Goal: Task Accomplishment & Management: Complete application form

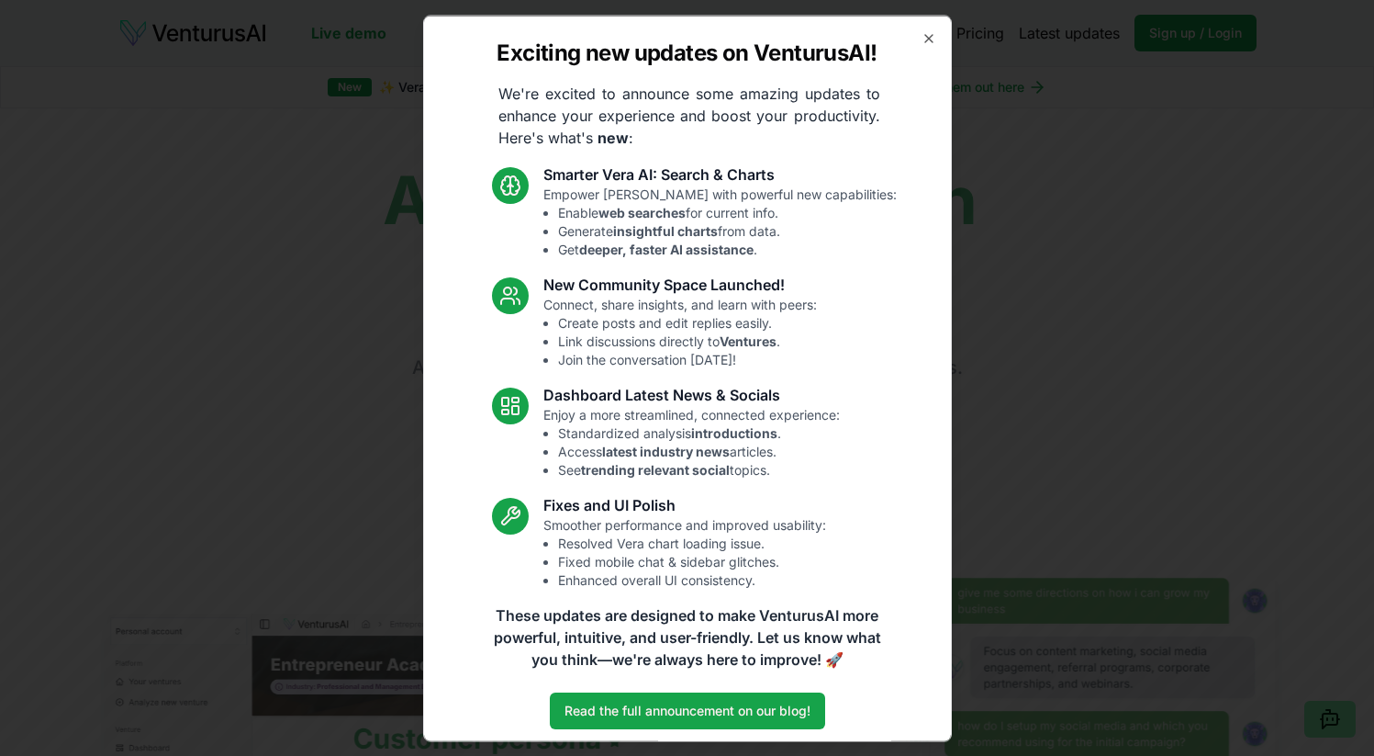
scroll to position [10, 0]
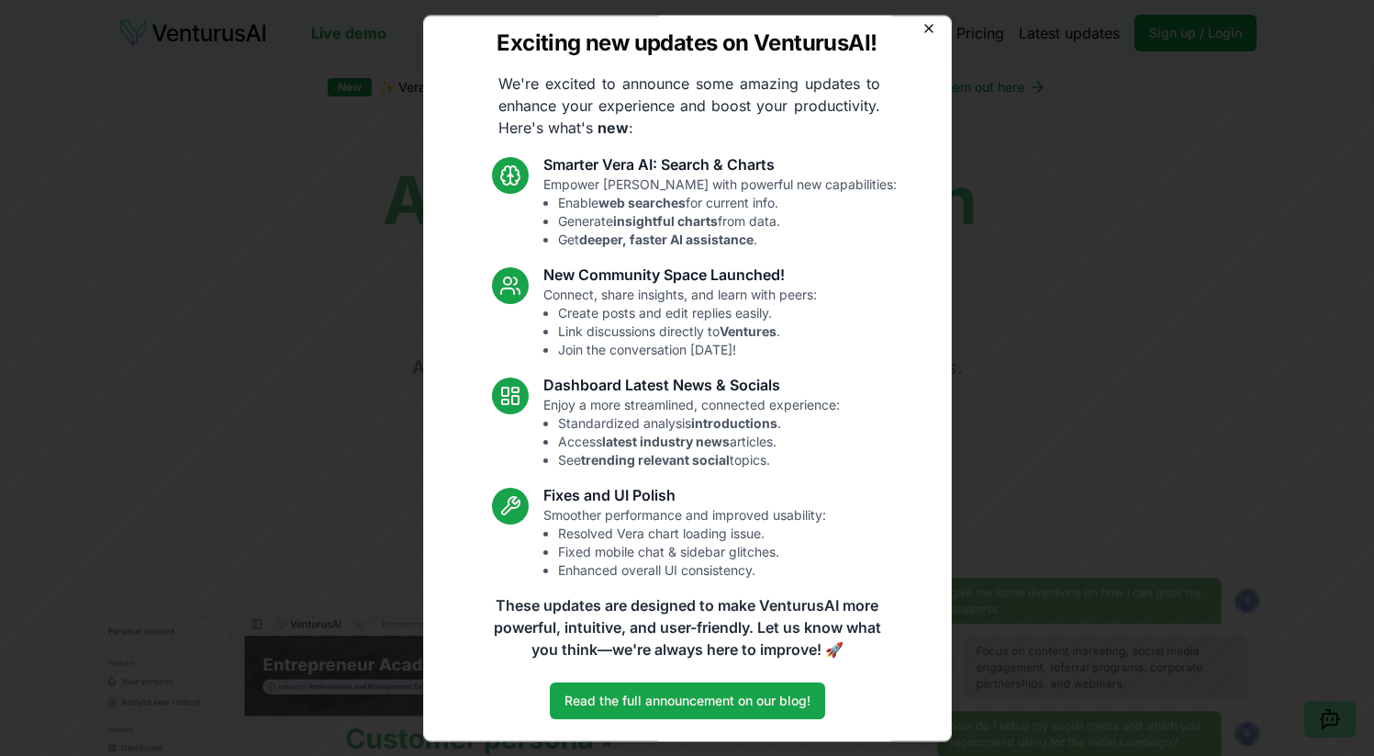
click at [922, 24] on icon "button" at bounding box center [929, 27] width 15 height 15
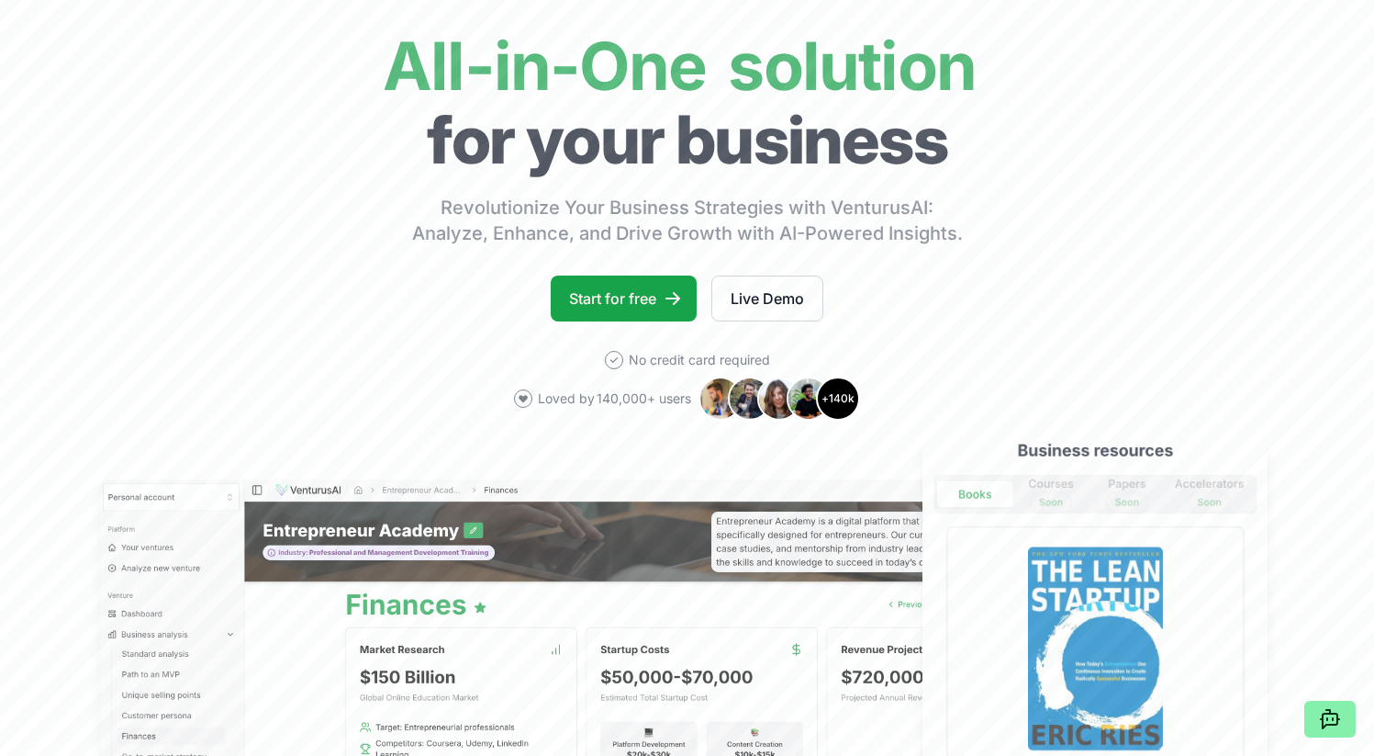
scroll to position [220, 0]
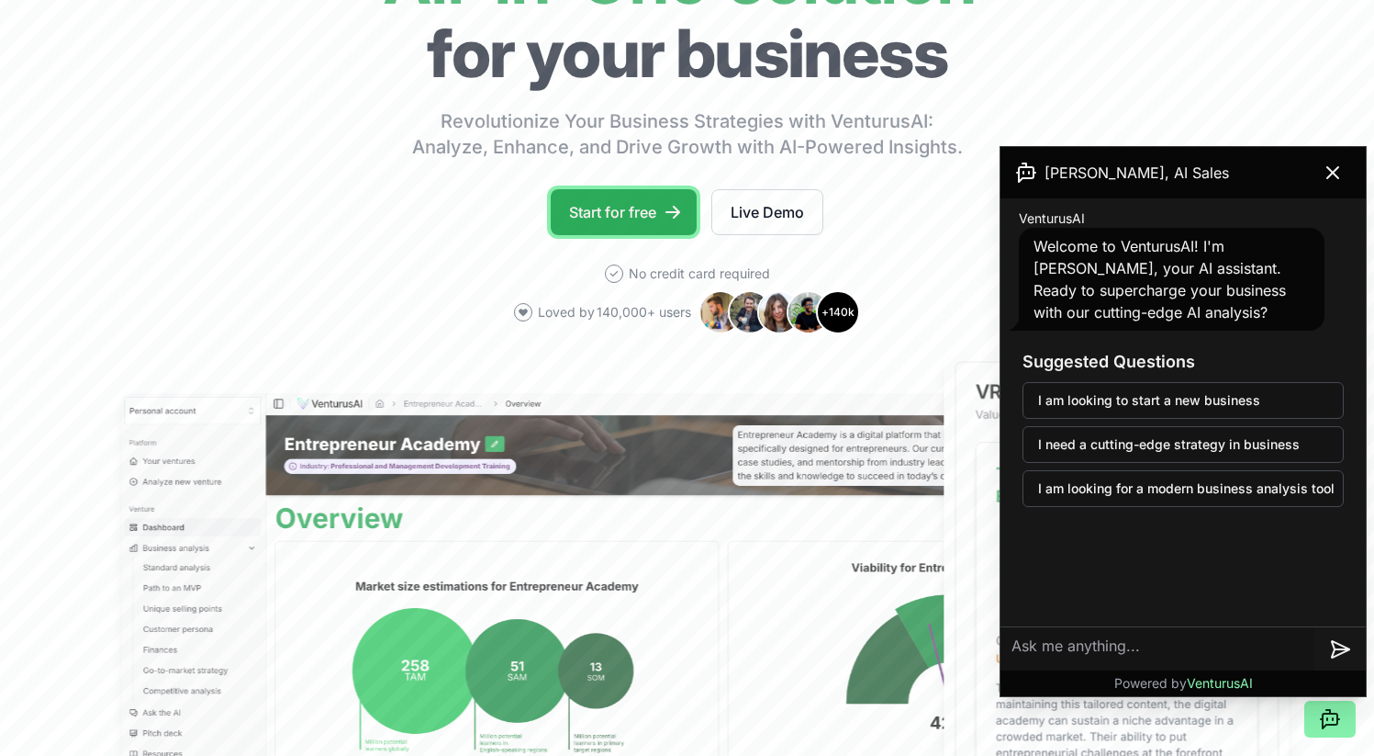
click at [613, 217] on link "Start for free" at bounding box center [624, 212] width 146 height 46
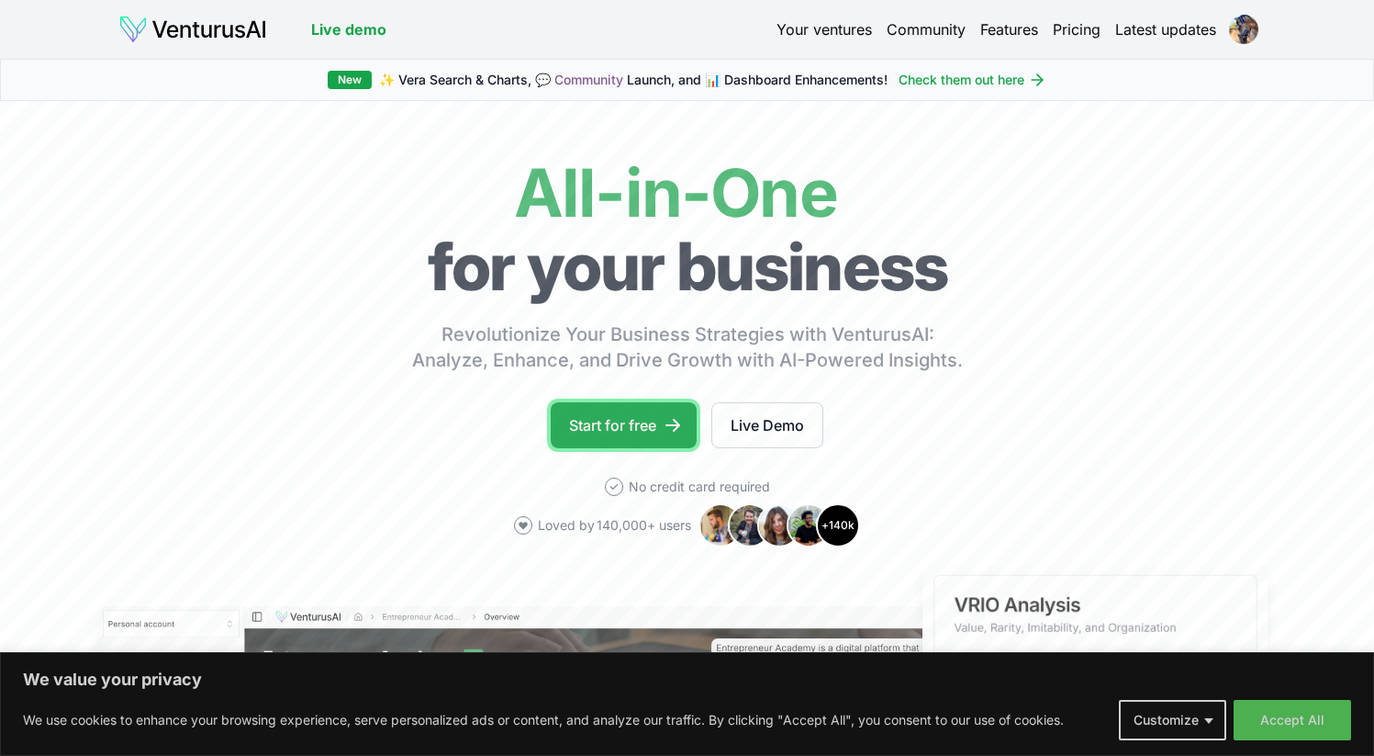
click at [634, 419] on link "Start for free" at bounding box center [624, 425] width 146 height 46
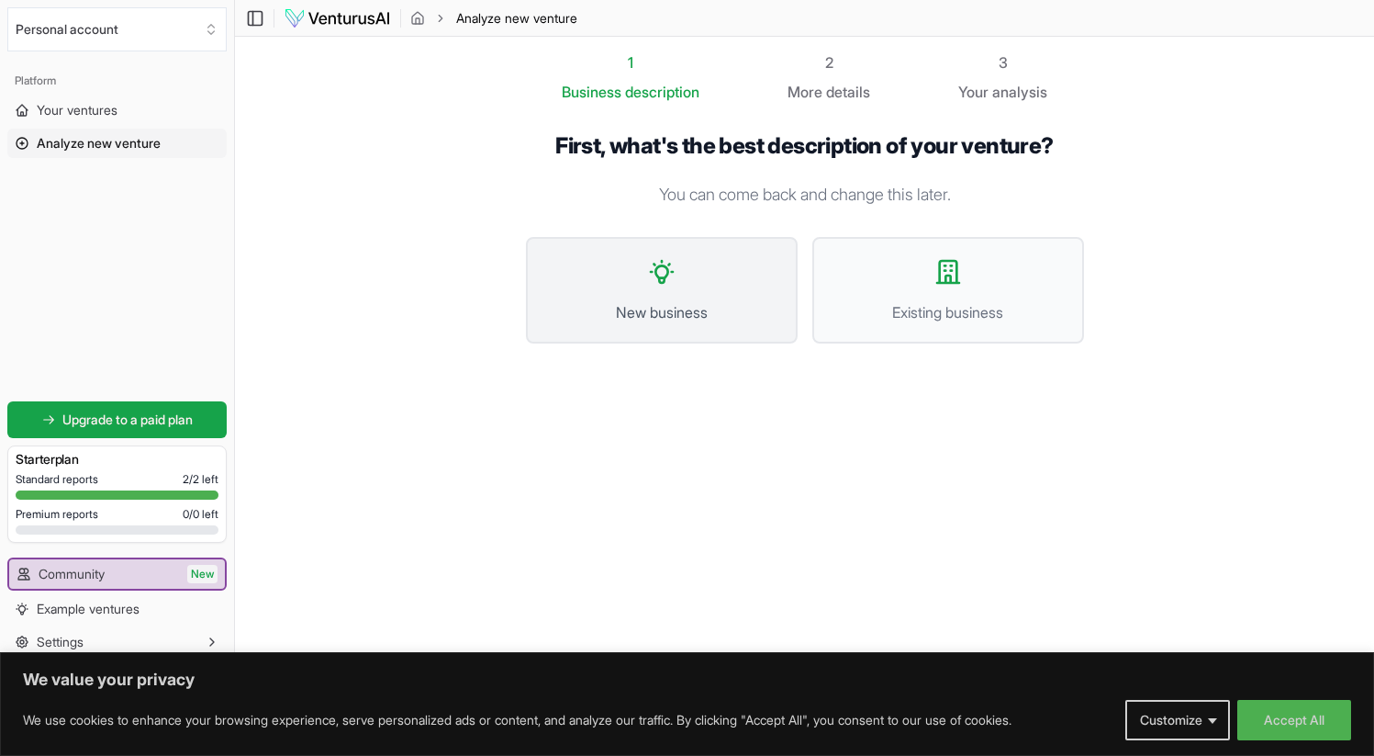
click at [713, 279] on button "New business" at bounding box center [662, 290] width 272 height 107
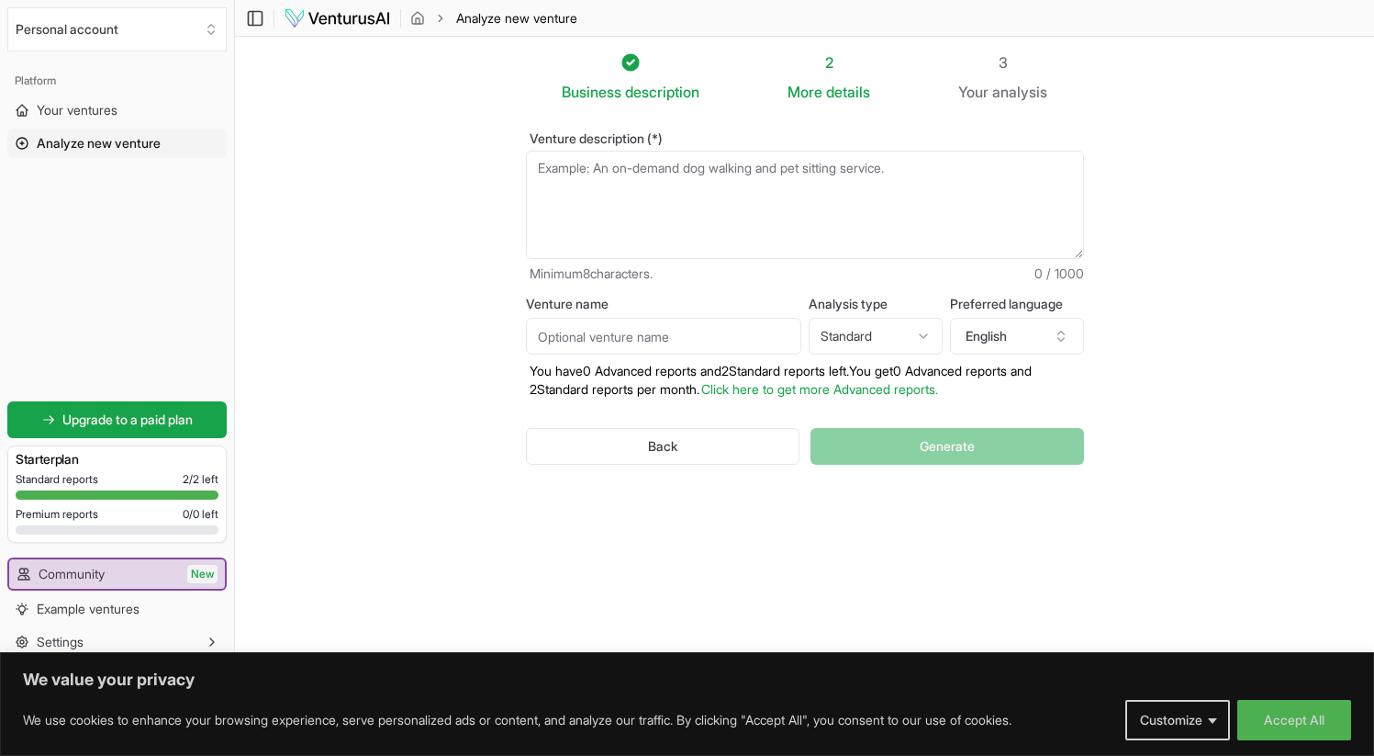
click at [685, 193] on textarea "Venture description (*)" at bounding box center [805, 205] width 558 height 108
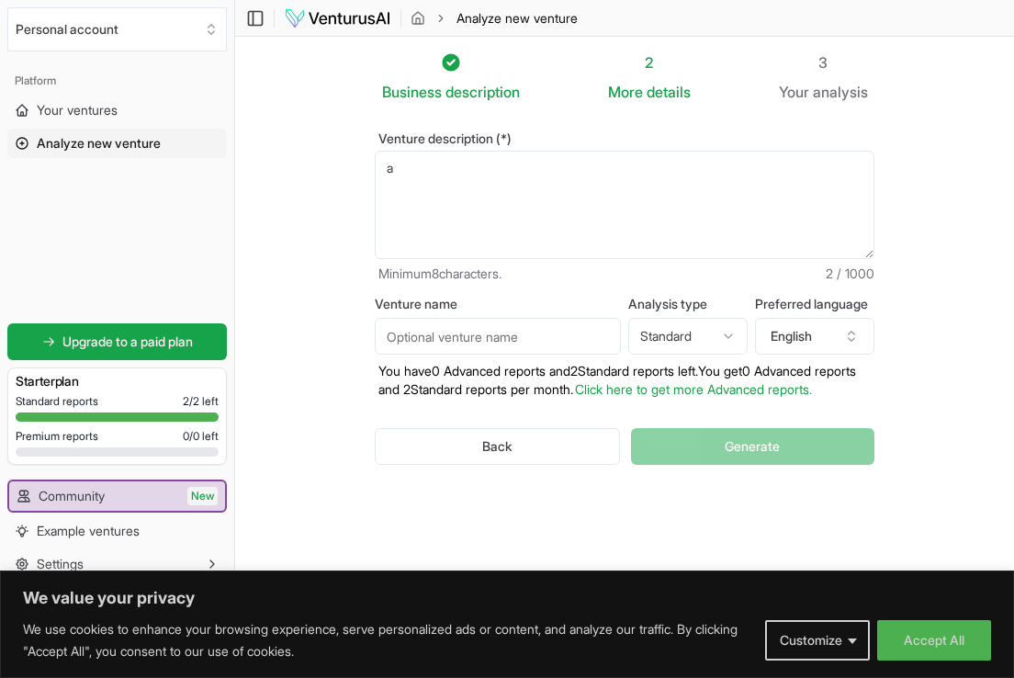
type textarea "a"
paste textarea "Goal: At JJ Sporthorse, our goal is to match riders with horses that fit their …"
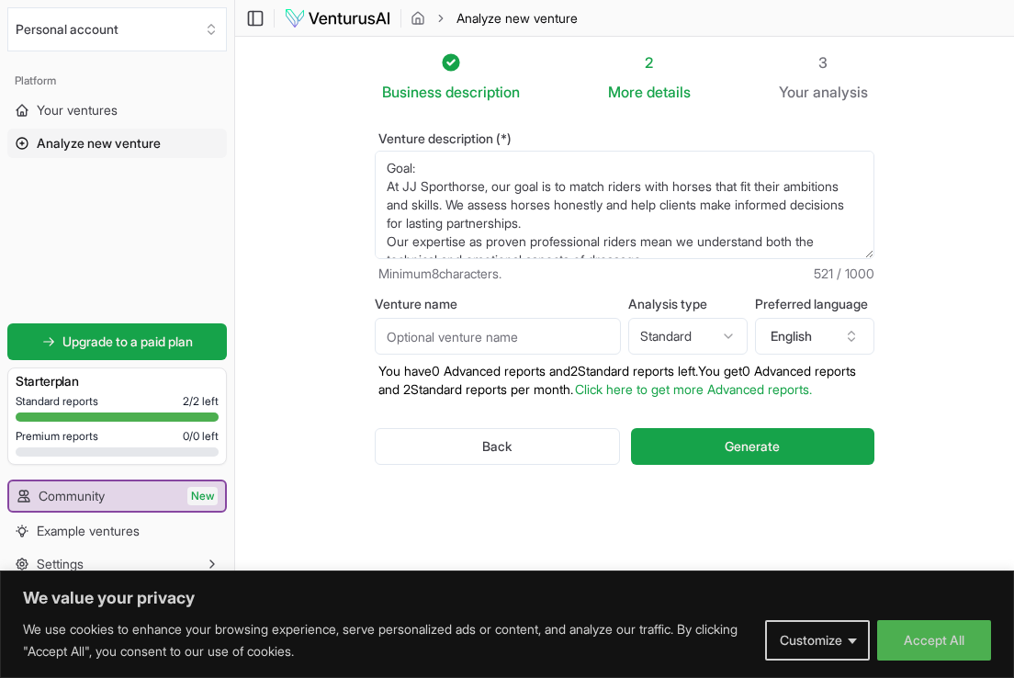
drag, startPoint x: 439, startPoint y: 171, endPoint x: 374, endPoint y: 140, distance: 71.9
click at [374, 140] on div "Venture description (*) a Minimum 8 characters. 521 / 1000 Venture name Analysi…" at bounding box center [624, 313] width 558 height 420
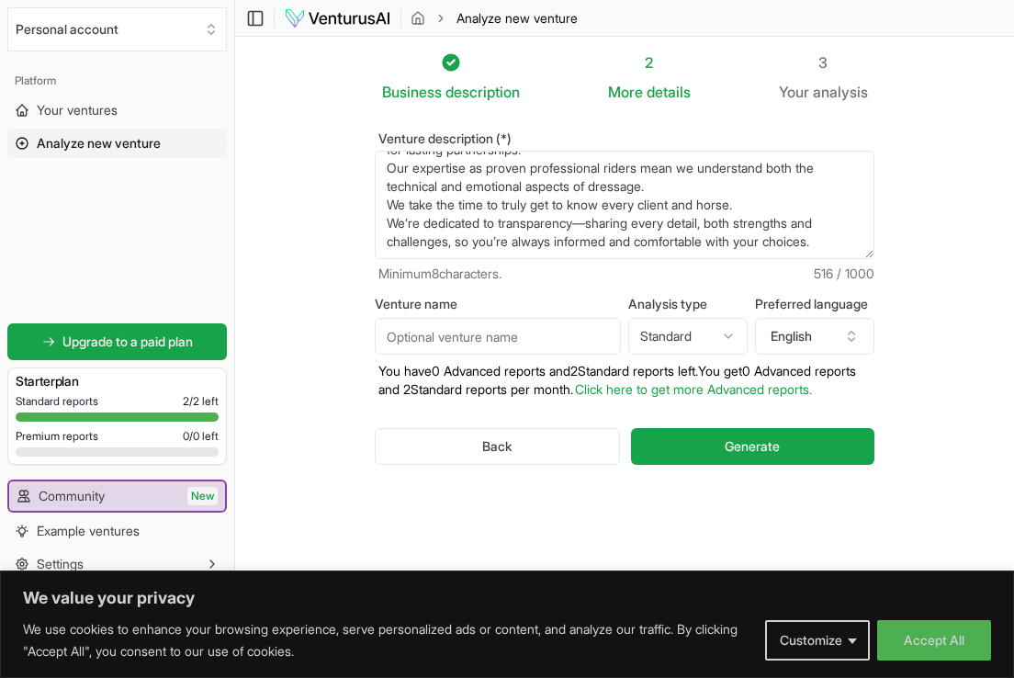
scroll to position [92, 0]
click at [543, 250] on textarea "At JJ Sporthorse, our goal is to match riders with horses that fit their ambiti…" at bounding box center [624, 205] width 499 height 108
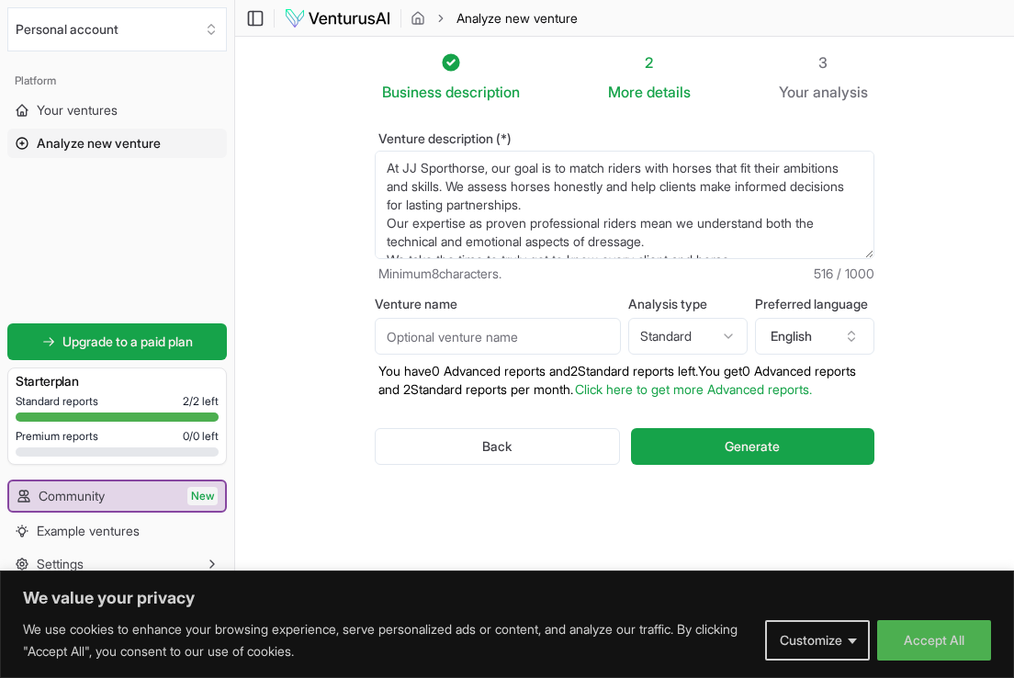
click at [431, 168] on textarea "At JJ Sporthorse, our goal is to match riders with horses that fit their ambiti…" at bounding box center [624, 205] width 499 height 108
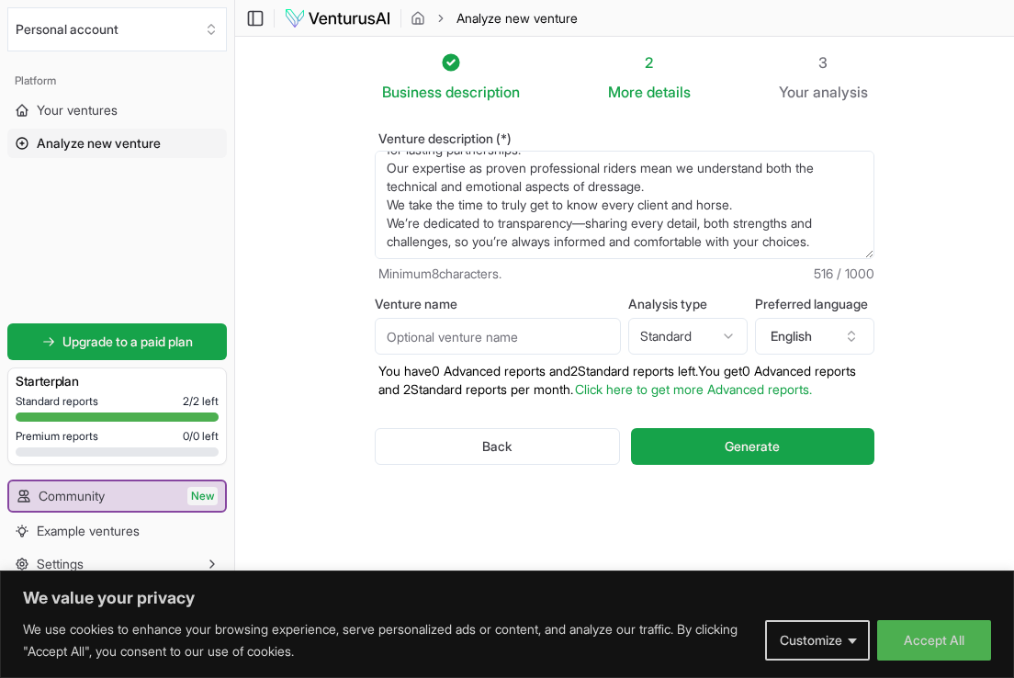
scroll to position [84, 0]
click at [400, 252] on textarea "At JJ Sporthorse, our goal is to match riders with horses that fit their ambiti…" at bounding box center [624, 205] width 499 height 108
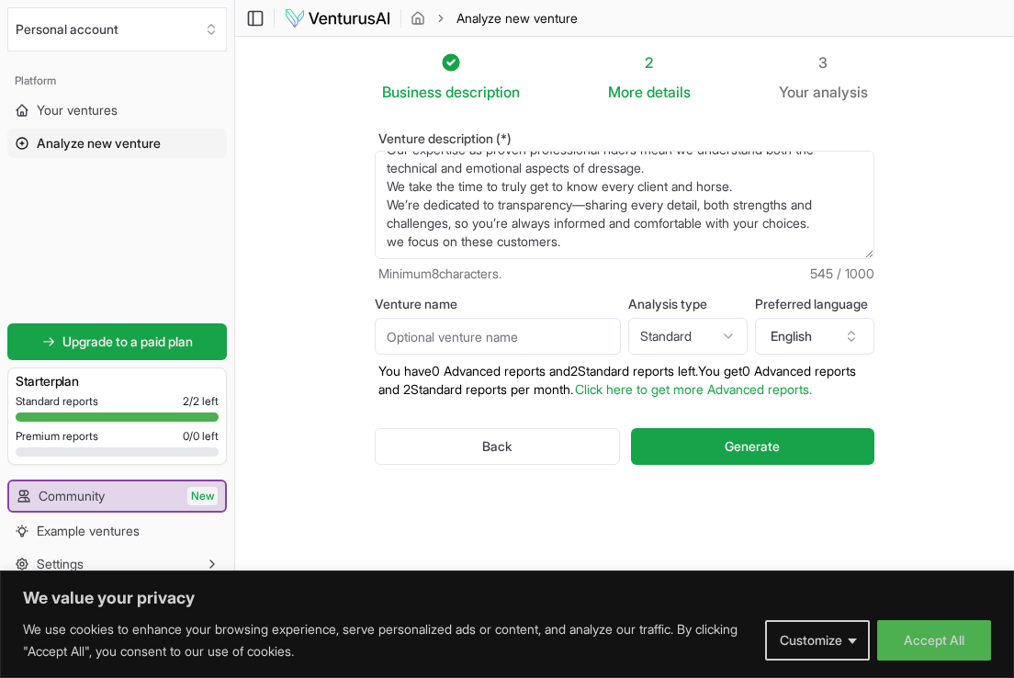
paste textarea "Our business serves discerning dressage clients seeking exceptional equine part…"
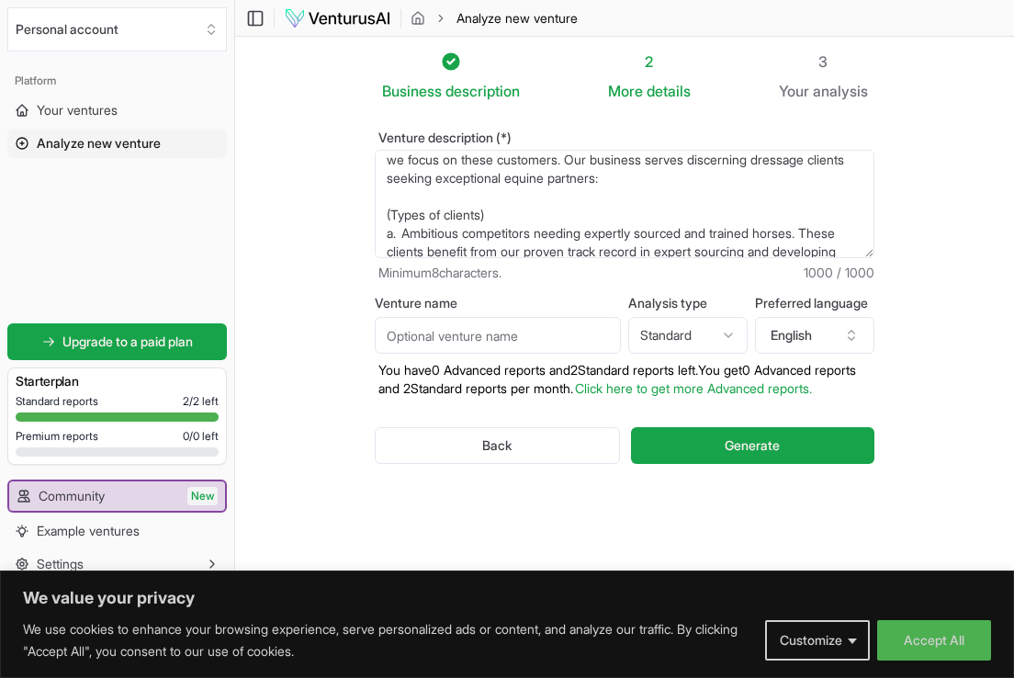
scroll to position [257, 0]
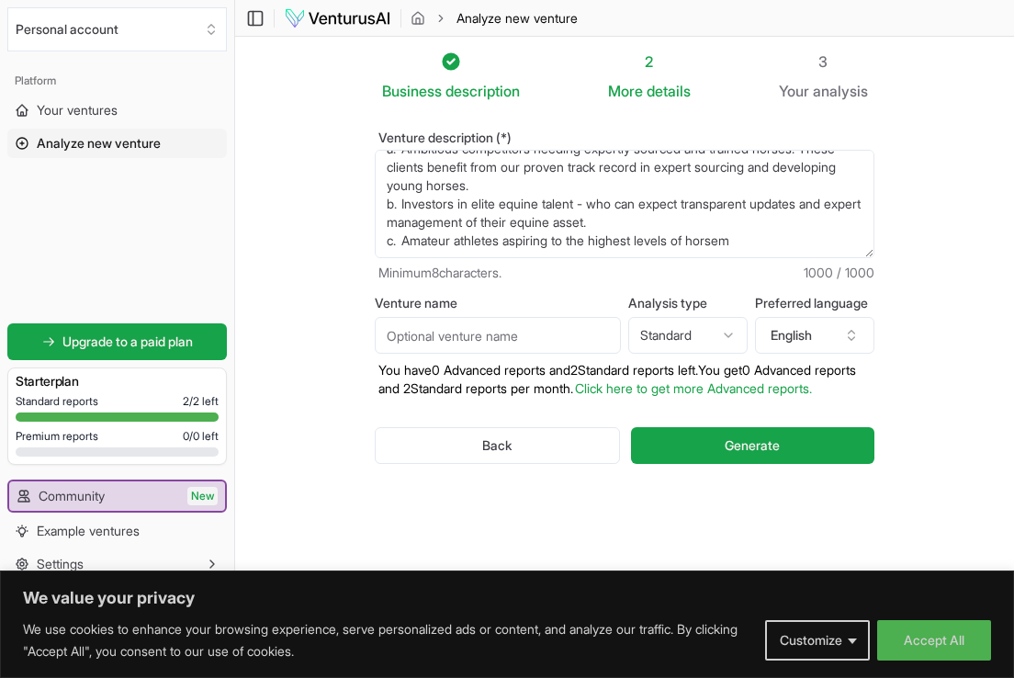
click at [766, 241] on textarea "At JJ Sporthorse, our goal is to match riders with horses that fit their ambiti…" at bounding box center [624, 204] width 499 height 108
click at [790, 243] on textarea "At JJ Sporthorse, our goal is to match riders with horses that fit their ambiti…" at bounding box center [624, 204] width 499 height 108
paste textarea
type textarea "At JJ Sporthorse, our goal is to match riders with horses that fit their ambiti…"
click at [960, 258] on section "Business description 2 More details 3 Your analysis Venture description (*) Min…" at bounding box center [624, 318] width 779 height 564
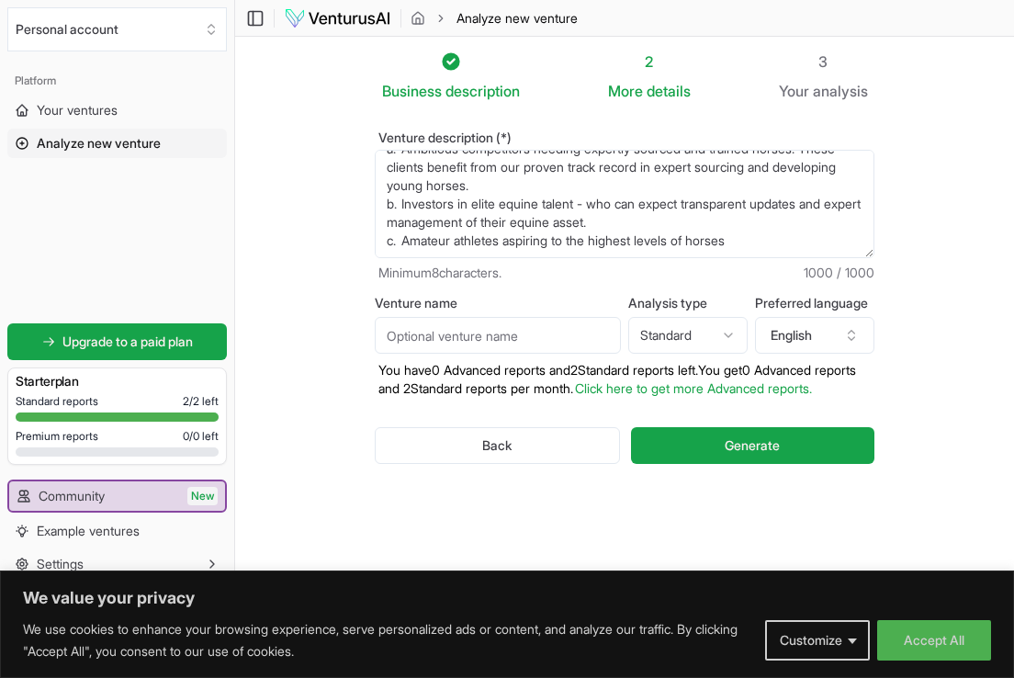
click at [521, 343] on input "Venture name" at bounding box center [498, 335] width 246 height 37
type input "PRE and Warmblood SportHorses"
click at [726, 334] on html "We value your privacy We use cookies to enhance your browsing experience, serve…" at bounding box center [507, 338] width 1014 height 678
click at [710, 335] on html "We value your privacy We use cookies to enhance your browsing experience, serve…" at bounding box center [507, 338] width 1014 height 678
select select "standard"
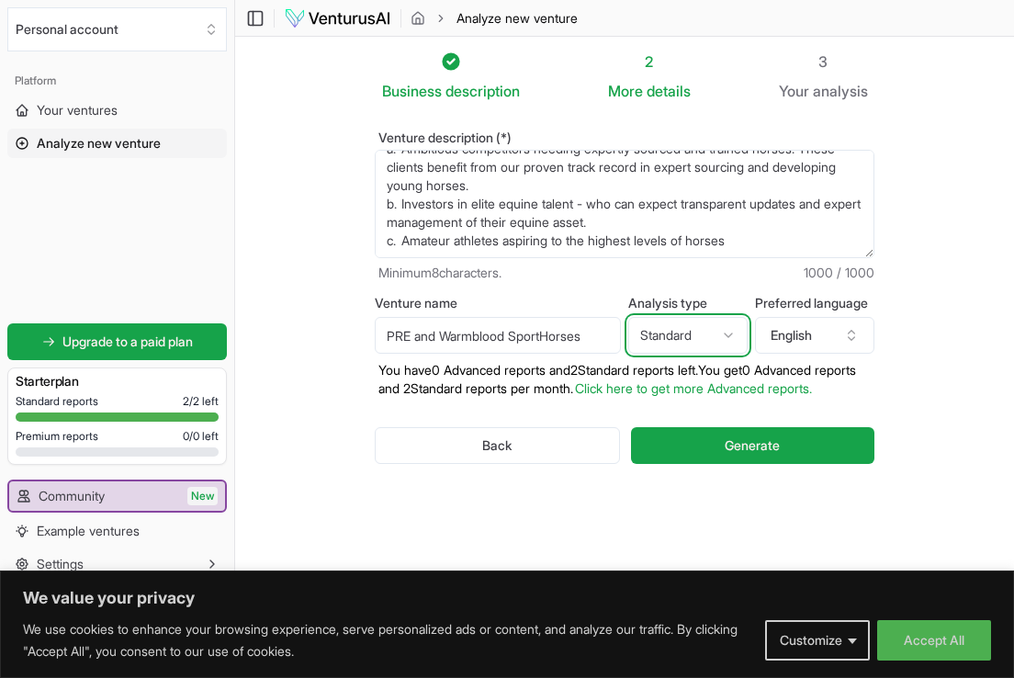
scroll to position [0, 0]
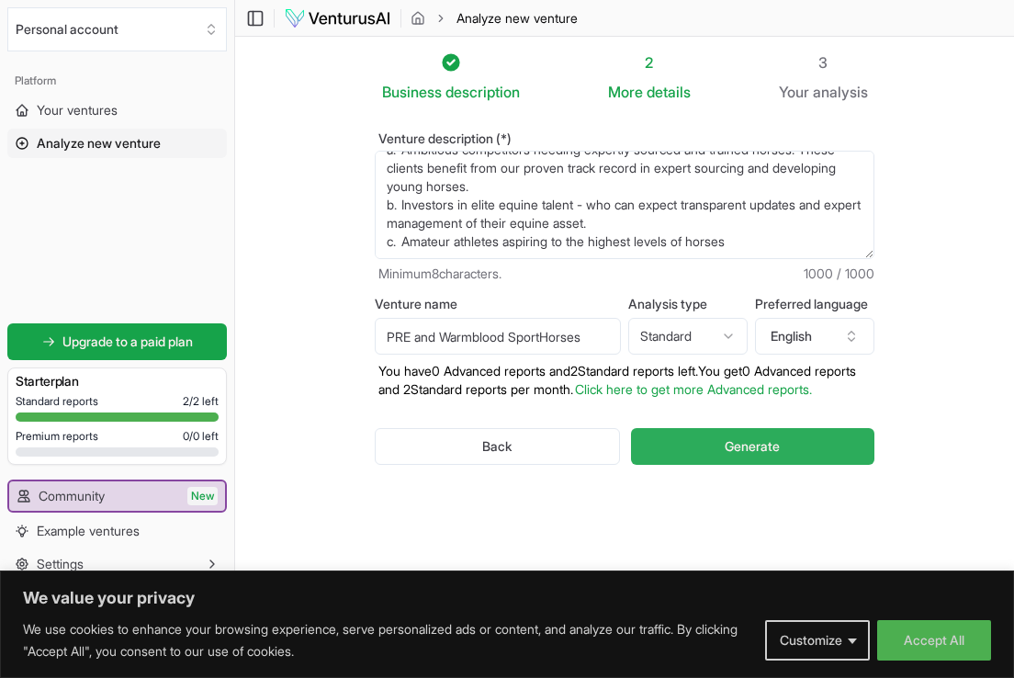
click at [699, 465] on button "Generate" at bounding box center [752, 446] width 243 height 37
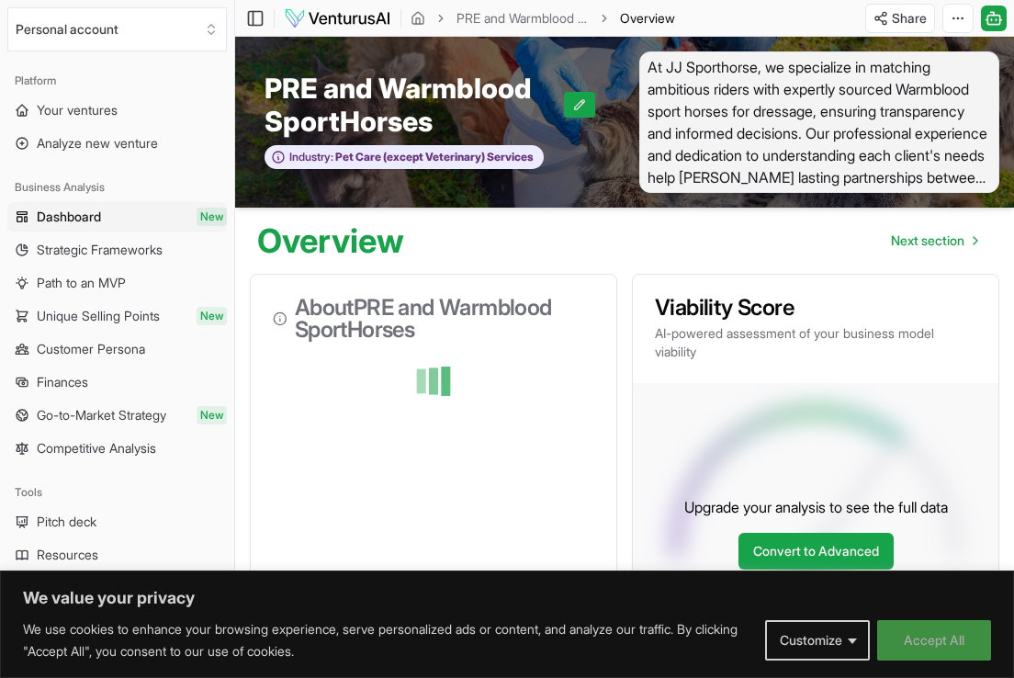
click at [959, 637] on button "Accept All" at bounding box center [934, 640] width 114 height 40
